Goal: Information Seeking & Learning: Find specific page/section

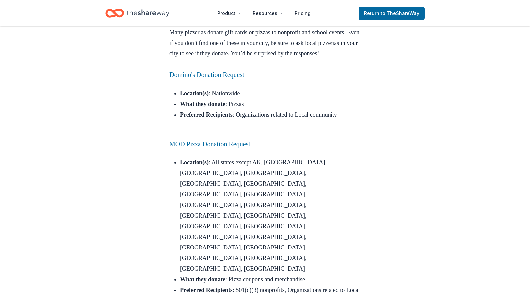
scroll to position [299, 0]
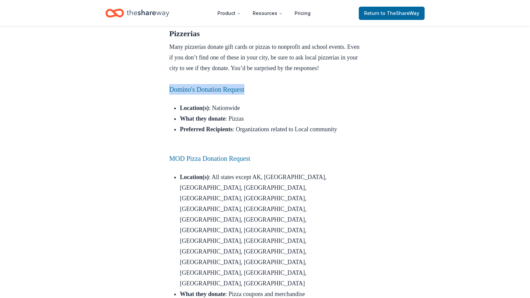
drag, startPoint x: 143, startPoint y: 107, endPoint x: 273, endPoint y: 114, distance: 130.2
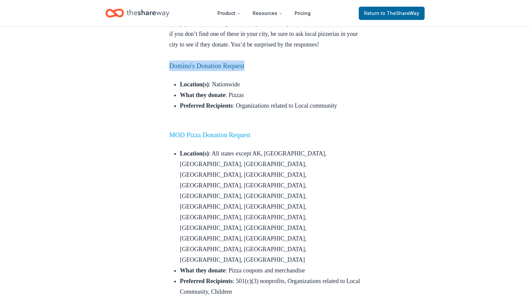
scroll to position [366, 0]
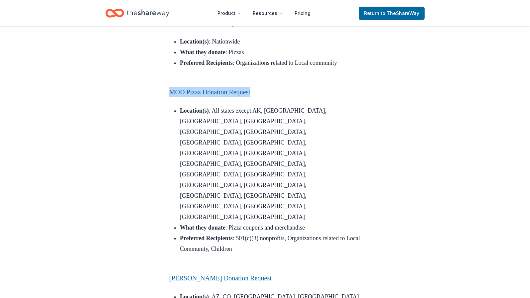
drag, startPoint x: 151, startPoint y: 113, endPoint x: 278, endPoint y: 114, distance: 127.1
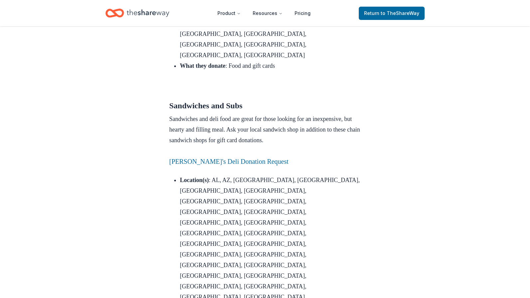
scroll to position [1031, 0]
drag, startPoint x: 162, startPoint y: 49, endPoint x: 269, endPoint y: 48, distance: 107.1
drag, startPoint x: 269, startPoint y: 48, endPoint x: 152, endPoint y: 48, distance: 117.1
drag, startPoint x: 167, startPoint y: 51, endPoint x: 279, endPoint y: 50, distance: 112.4
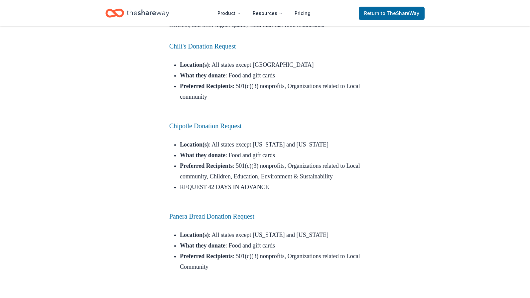
scroll to position [1763, 0]
